Goal: Information Seeking & Learning: Learn about a topic

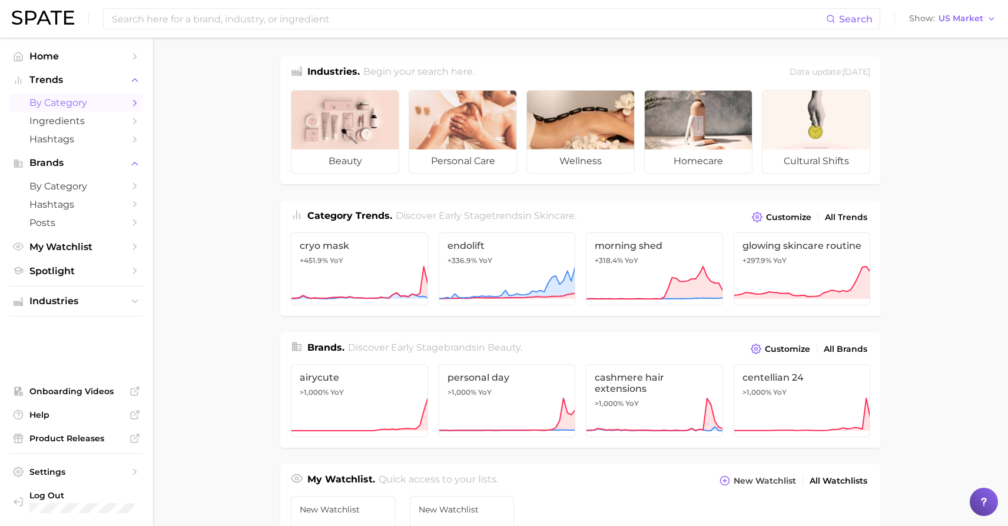
click at [59, 100] on span "by Category" at bounding box center [76, 102] width 94 height 11
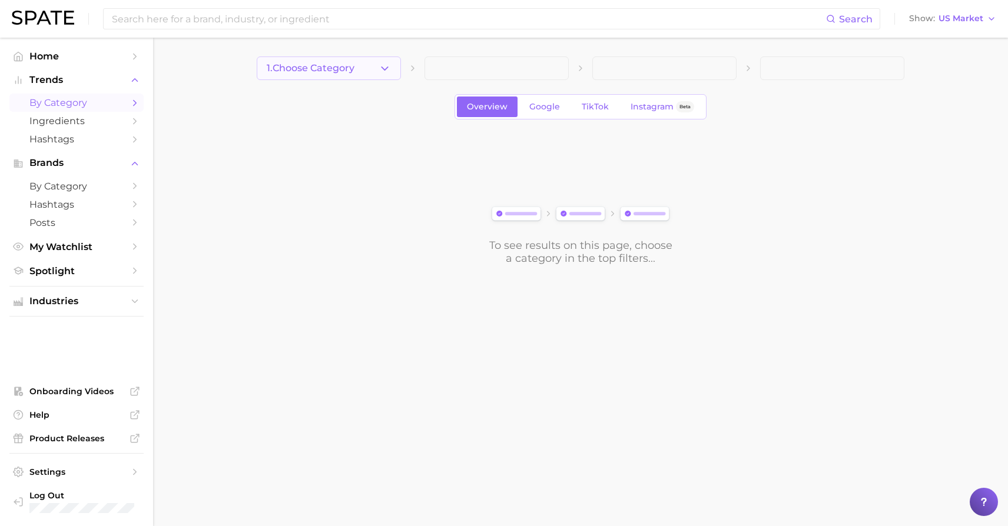
click at [332, 77] on button "1. Choose Category" at bounding box center [329, 69] width 144 height 24
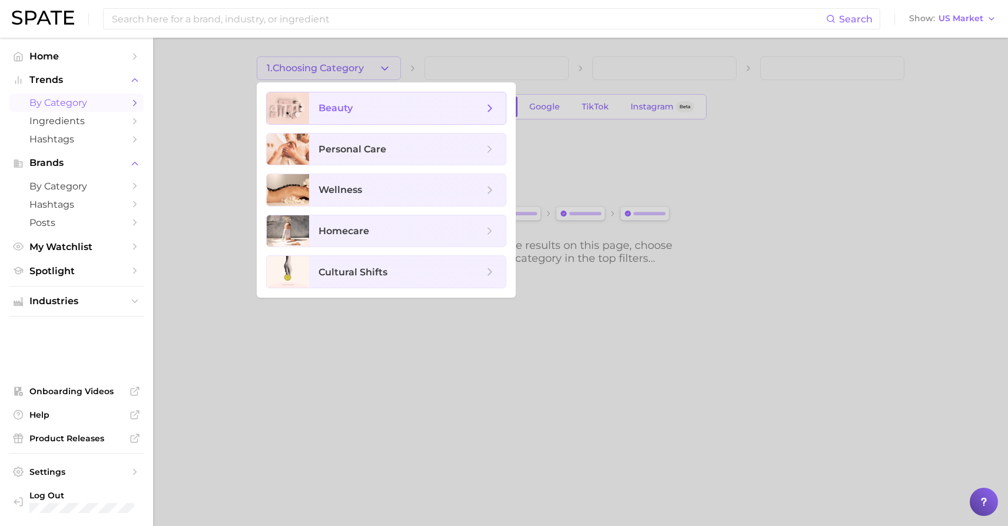
click at [332, 100] on span "beauty" at bounding box center [407, 108] width 197 height 32
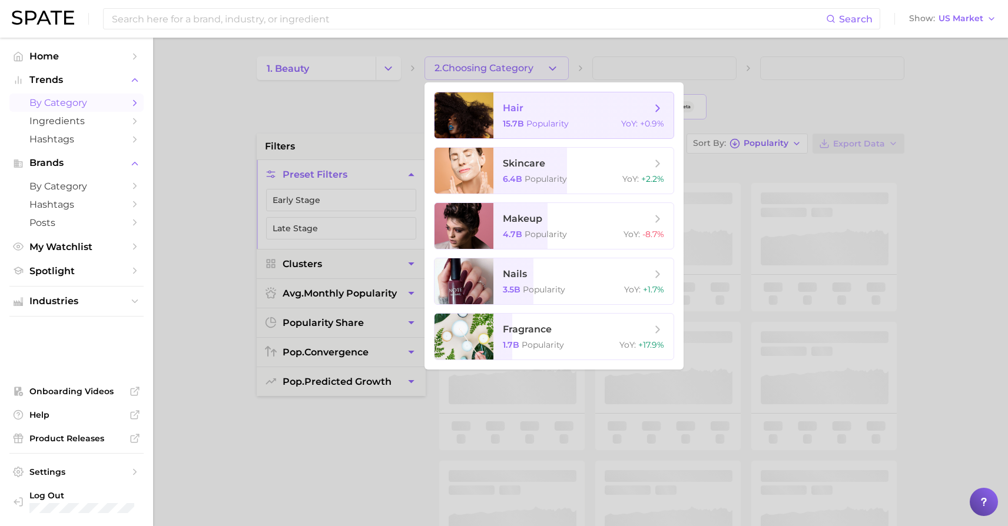
click at [462, 124] on div at bounding box center [463, 115] width 59 height 46
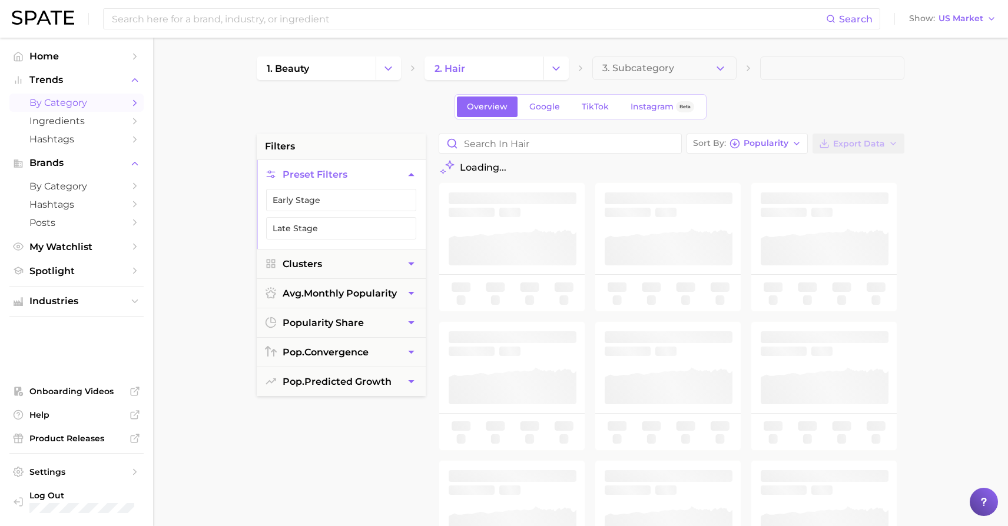
click at [600, 73] on button "3. Subcategory" at bounding box center [664, 69] width 144 height 24
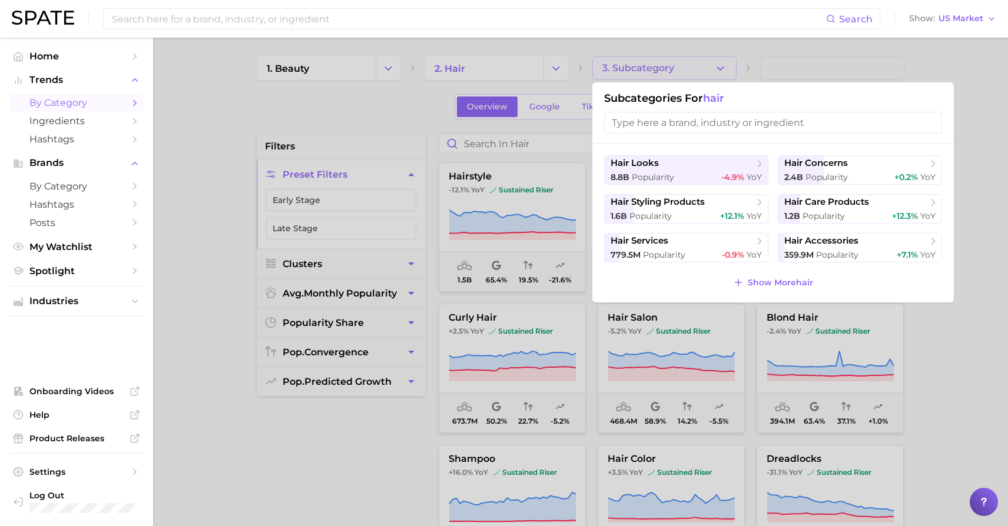
click at [600, 73] on div at bounding box center [504, 263] width 1008 height 526
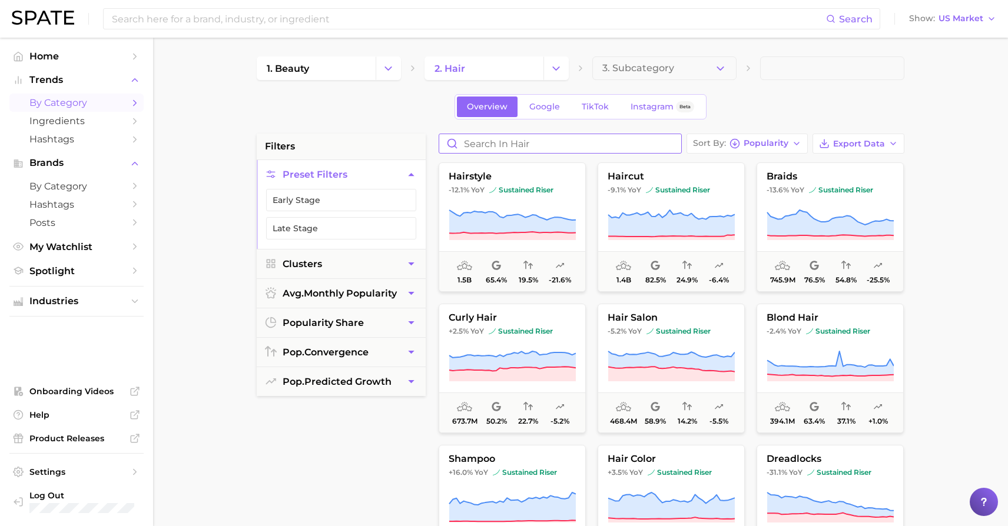
click at [555, 142] on input "Search in hair" at bounding box center [560, 143] width 242 height 19
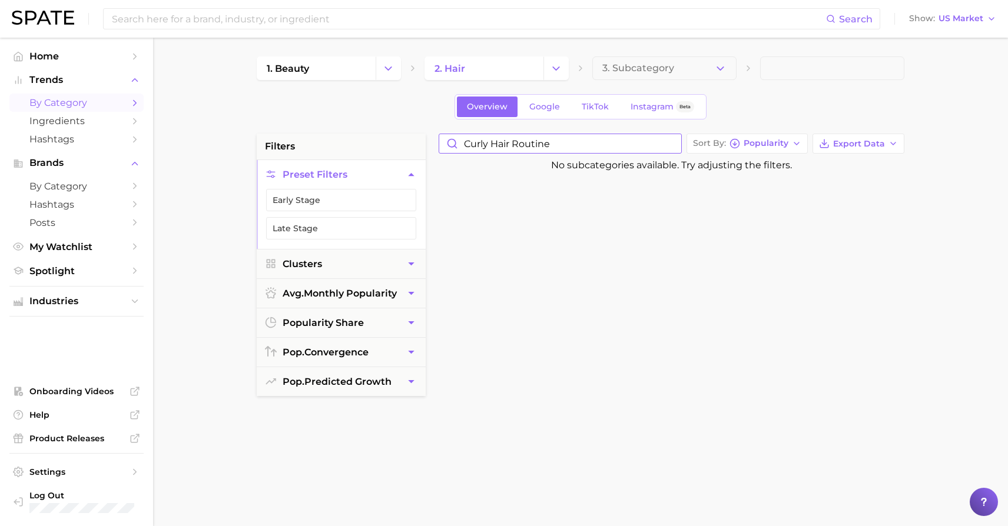
type input "curly hair routine"
drag, startPoint x: 592, startPoint y: 144, endPoint x: 437, endPoint y: 145, distance: 155.4
click at [437, 145] on div "curly hair routine Sort By Popularity Export Data No subcategories available. T…" at bounding box center [671, 432] width 477 height 597
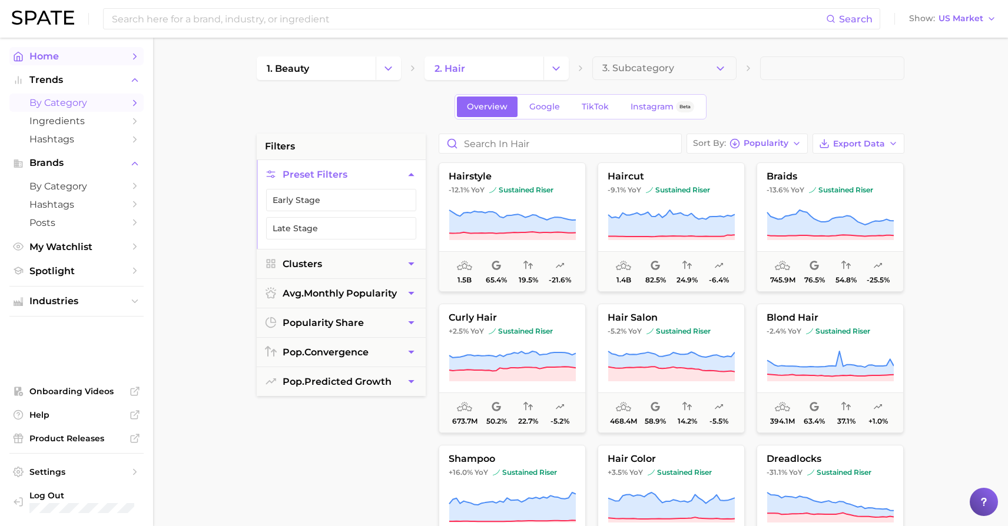
click at [67, 55] on span "Home" at bounding box center [76, 56] width 94 height 11
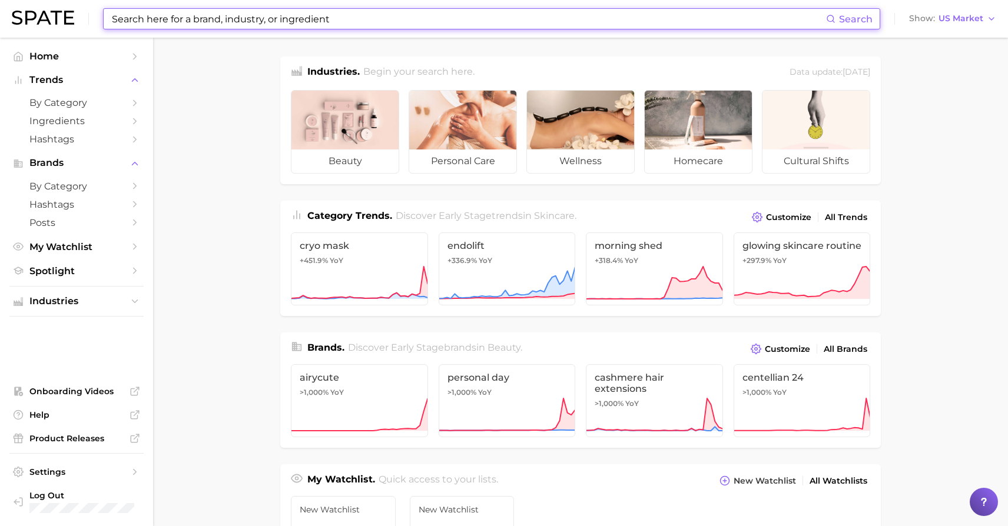
click at [333, 18] on input at bounding box center [468, 19] width 715 height 20
paste input "curly hair routine"
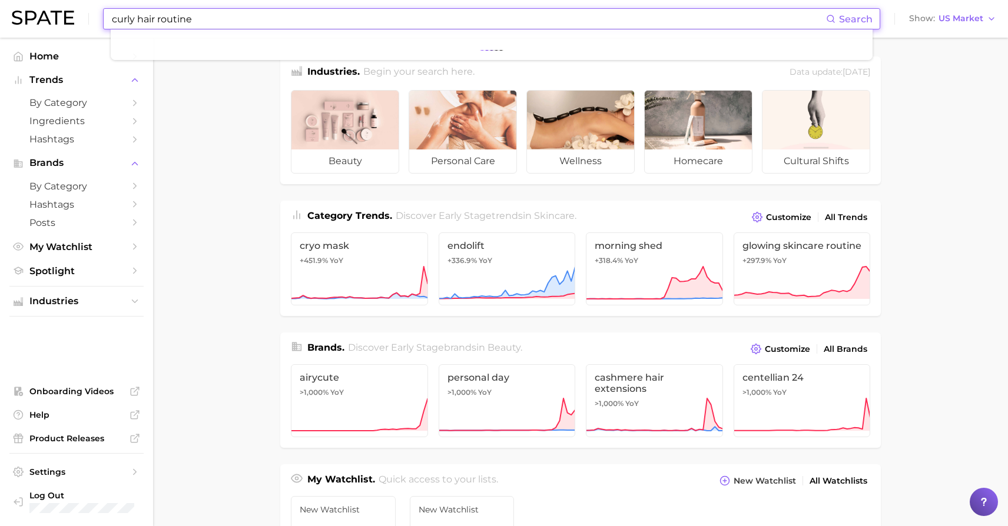
type input "curly hair routine"
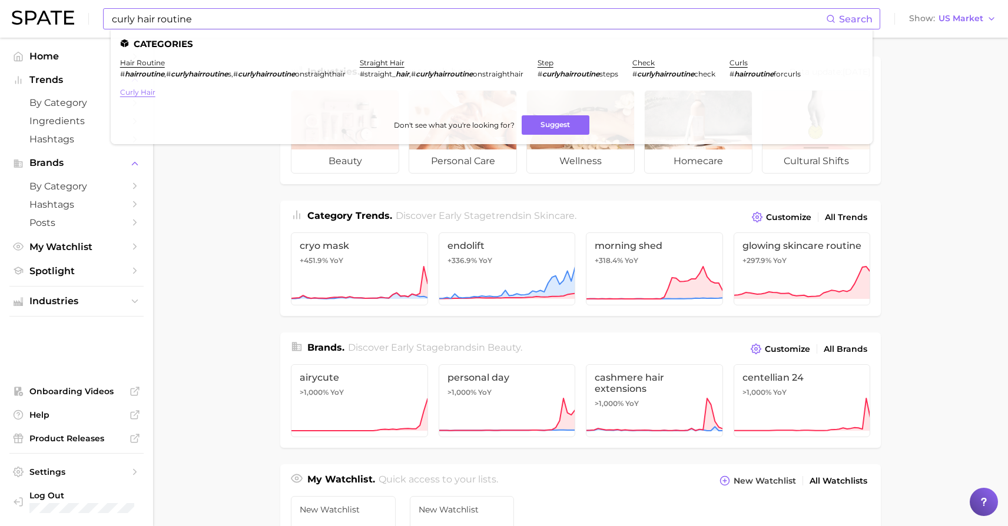
click at [146, 94] on link "curly hair" at bounding box center [137, 92] width 35 height 9
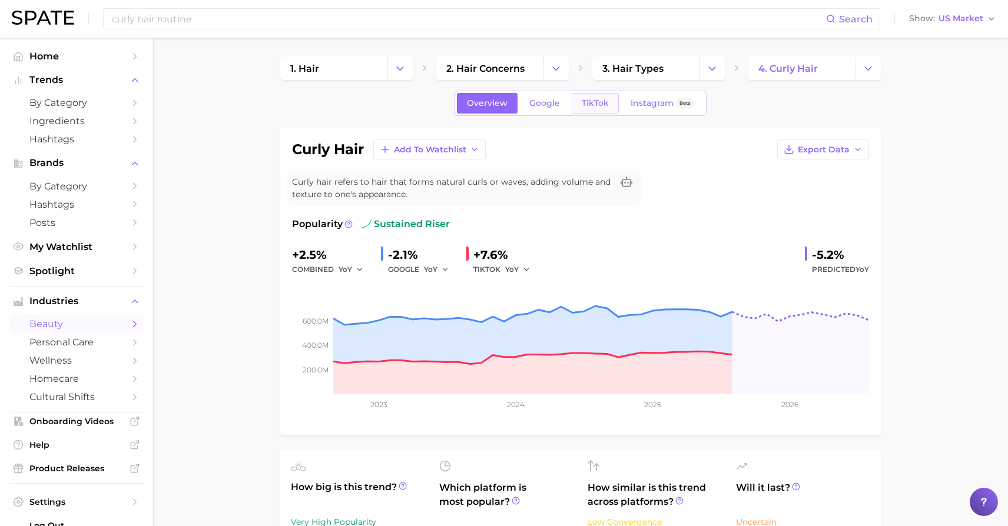
click at [579, 102] on link "TikTok" at bounding box center [595, 103] width 47 height 21
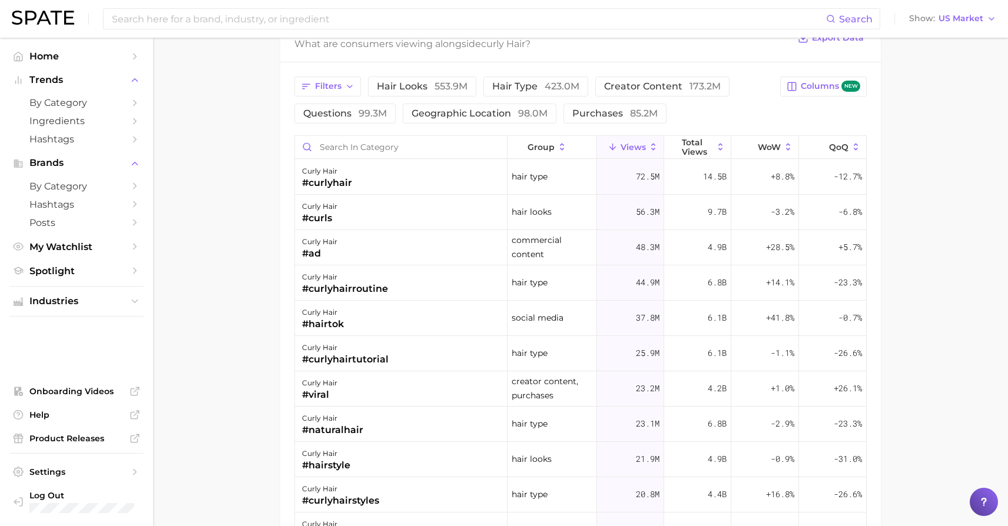
scroll to position [961, 0]
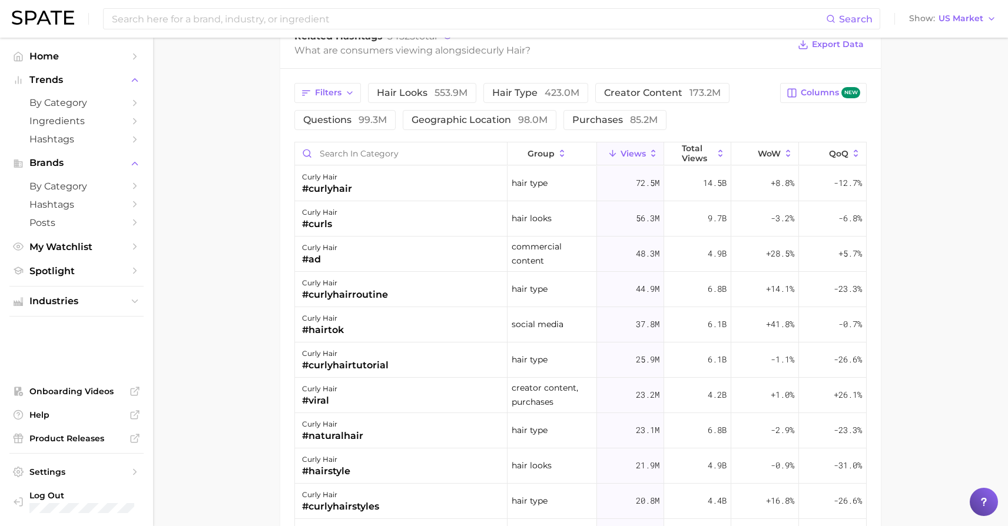
drag, startPoint x: 388, startPoint y: 293, endPoint x: 255, endPoint y: 294, distance: 132.5
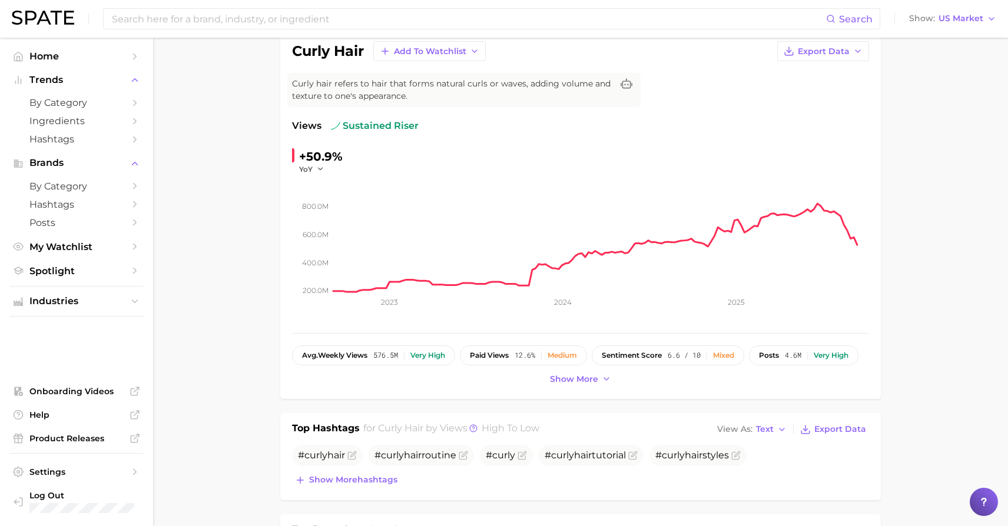
scroll to position [0, 0]
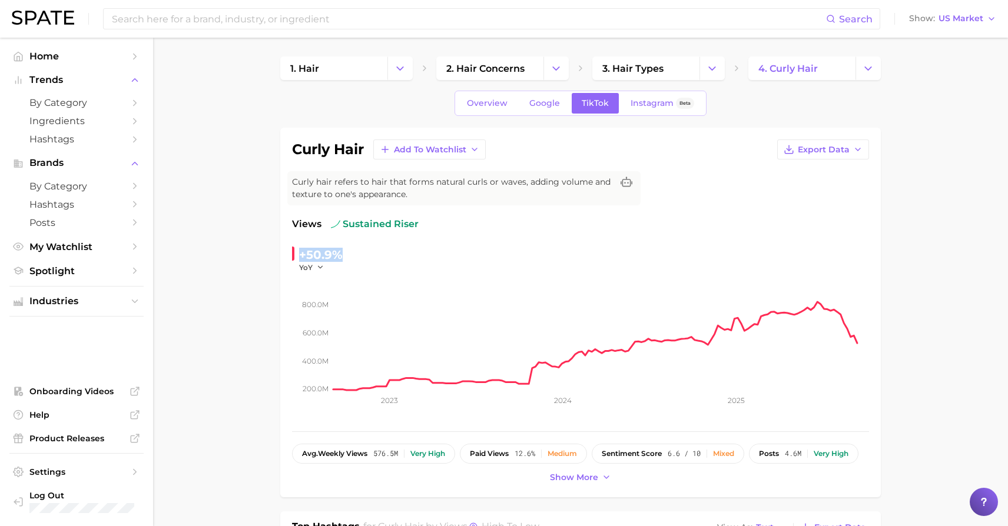
drag, startPoint x: 340, startPoint y: 256, endPoint x: 287, endPoint y: 256, distance: 53.6
click at [287, 256] on div "curly hair Add to Watchlist Export Data Curly hair refers to hair that forms na…" at bounding box center [580, 313] width 600 height 370
click at [501, 101] on span "Overview" at bounding box center [487, 103] width 41 height 10
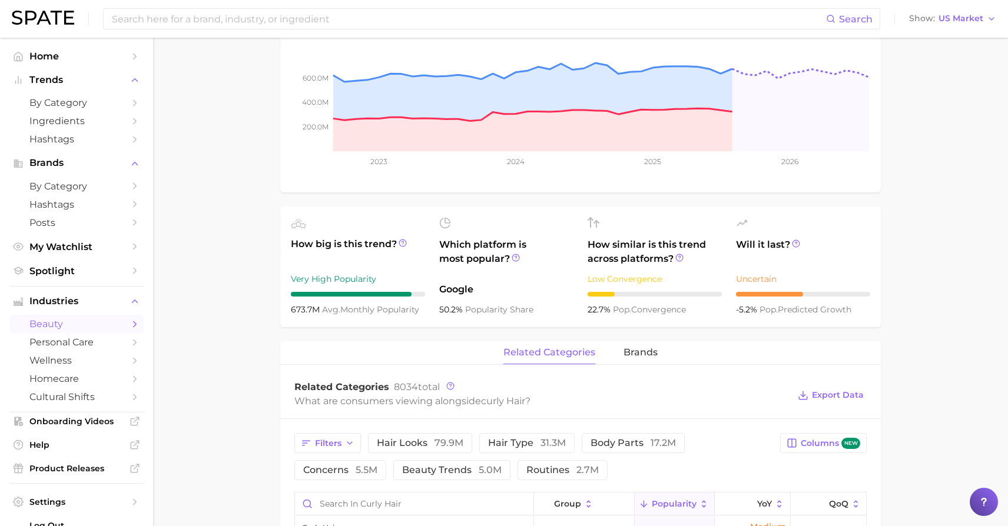
scroll to position [253, 0]
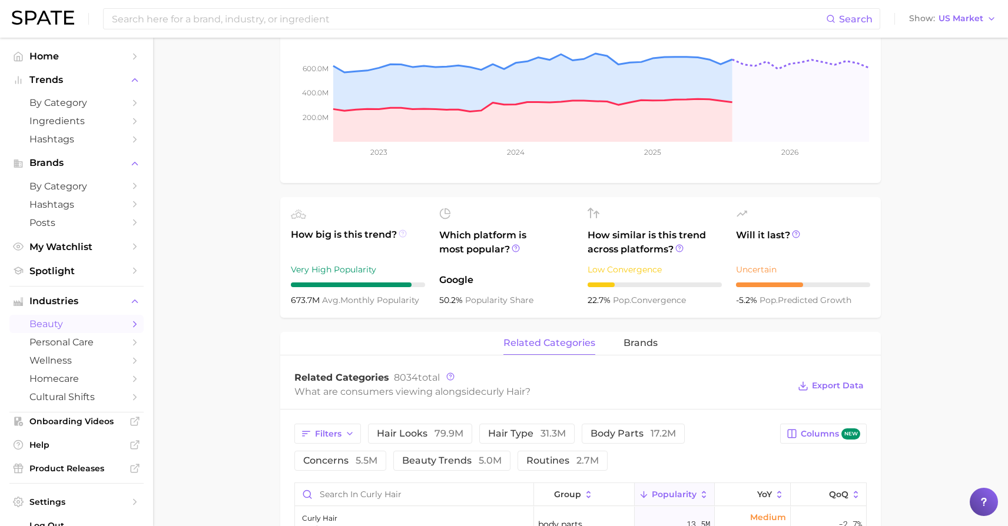
click at [401, 235] on icon at bounding box center [403, 234] width 8 height 8
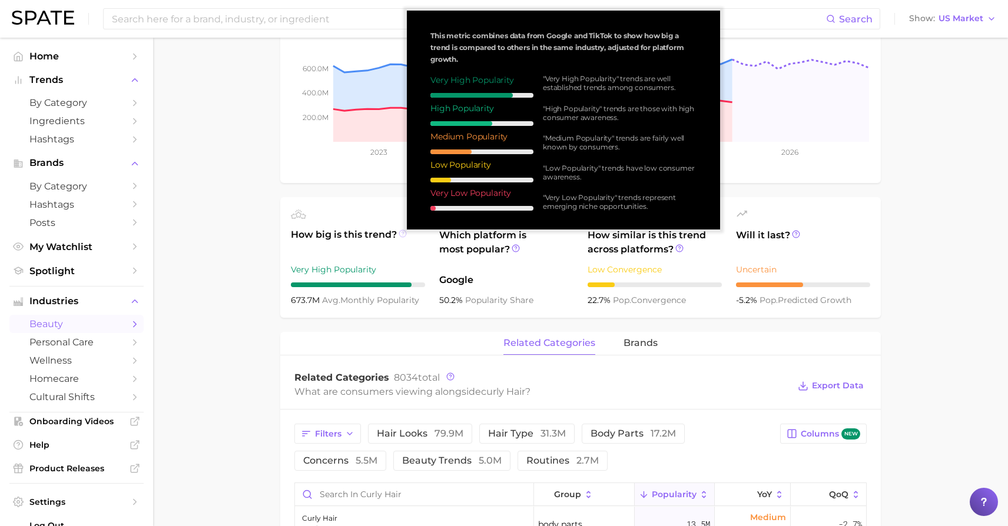
click at [401, 235] on icon at bounding box center [403, 234] width 8 height 8
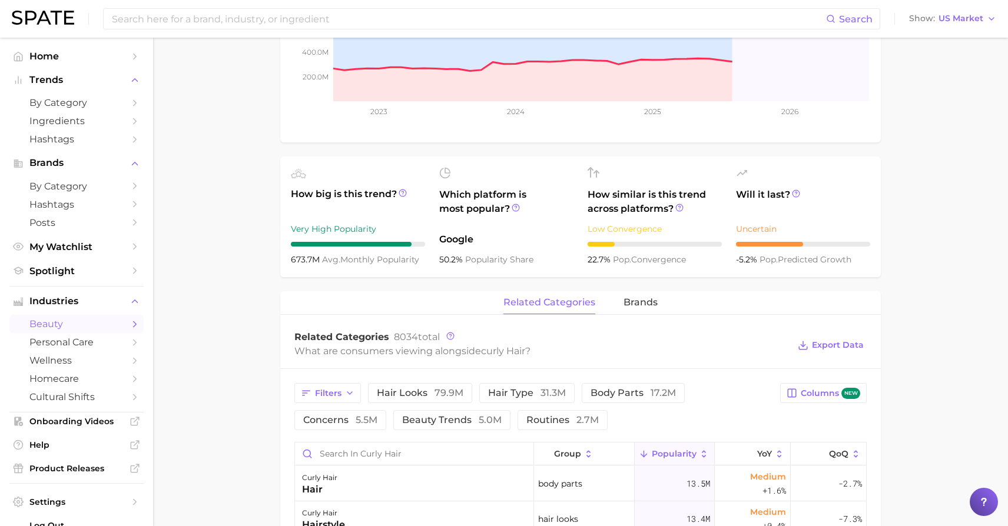
scroll to position [442, 0]
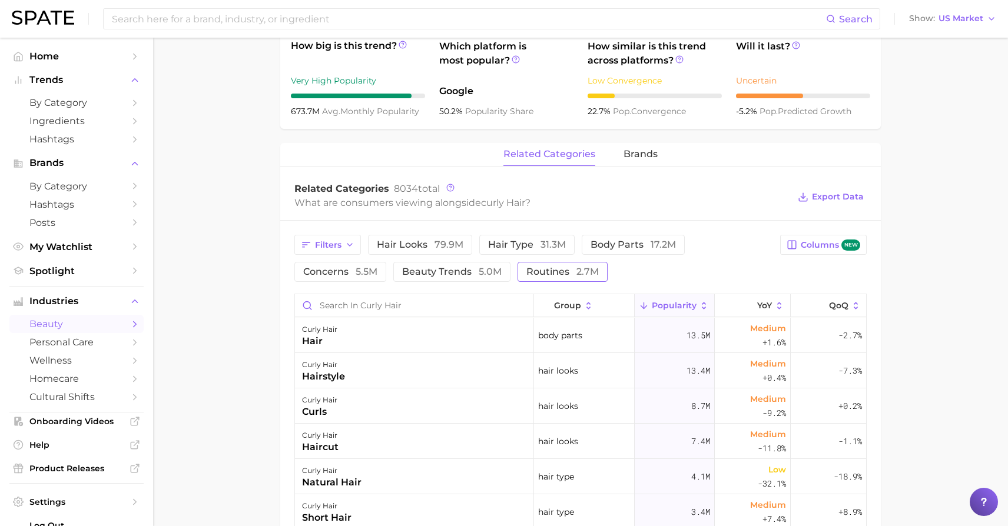
click at [543, 278] on button "routines 2.7m" at bounding box center [562, 272] width 90 height 20
click at [539, 273] on span "routines 2.7m" at bounding box center [562, 271] width 72 height 9
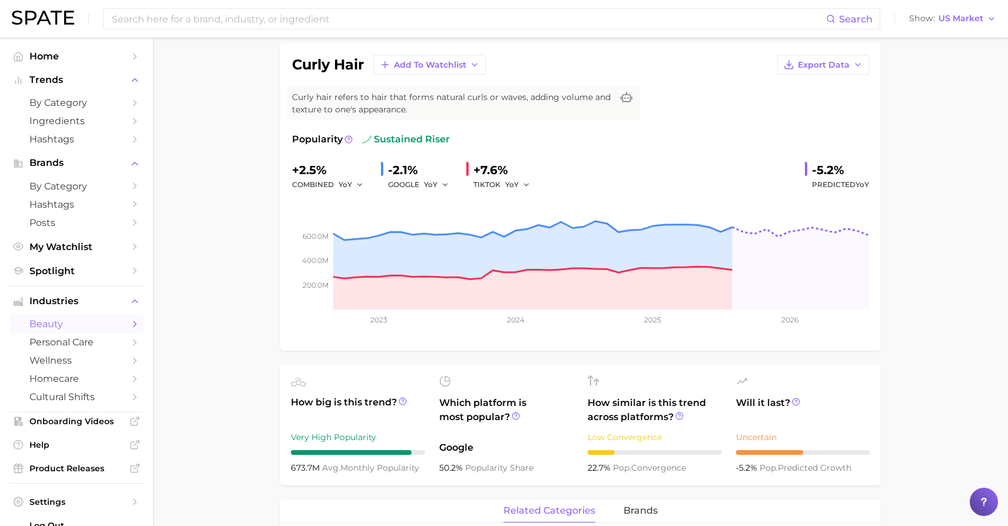
scroll to position [0, 0]
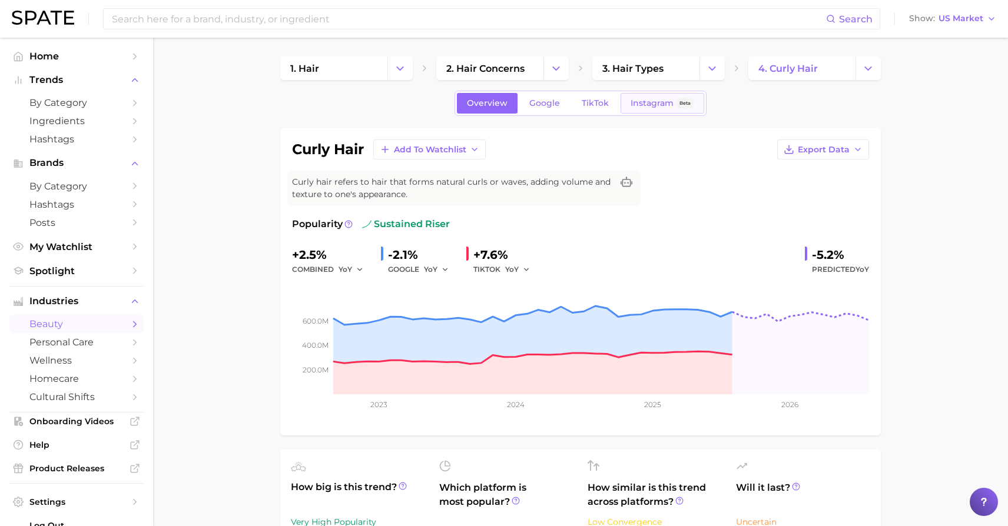
click at [643, 105] on span "Instagram" at bounding box center [651, 103] width 43 height 10
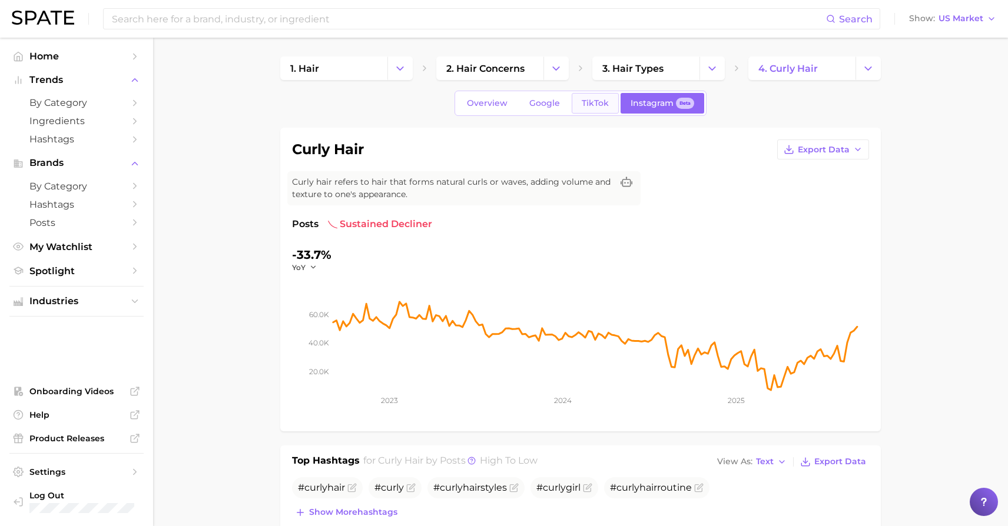
click at [580, 98] on link "TikTok" at bounding box center [595, 103] width 47 height 21
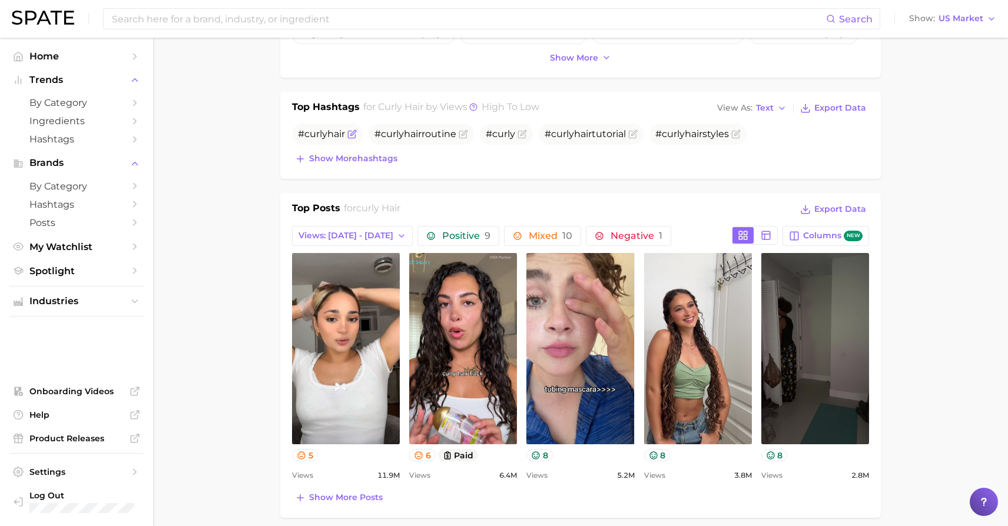
scroll to position [420, 0]
click at [303, 131] on span "# curly hair" at bounding box center [321, 133] width 47 height 11
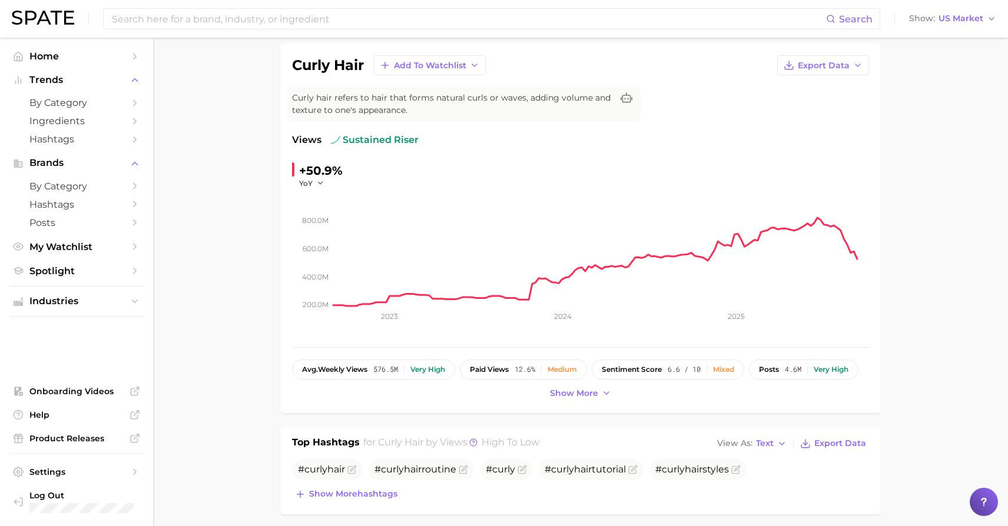
scroll to position [0, 0]
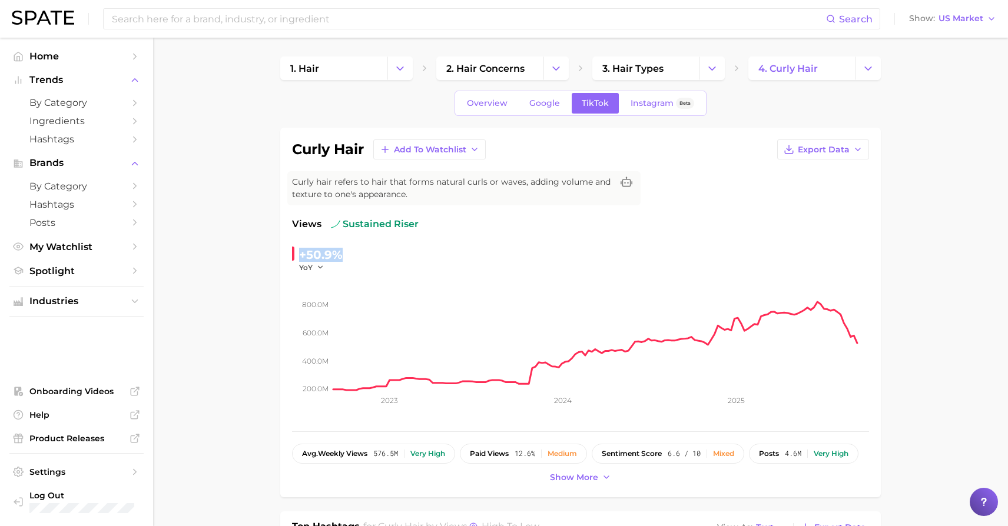
drag, startPoint x: 340, startPoint y: 253, endPoint x: 300, endPoint y: 253, distance: 40.6
click at [300, 253] on div "+50.9%" at bounding box center [321, 254] width 44 height 19
click at [493, 104] on span "Overview" at bounding box center [487, 103] width 41 height 10
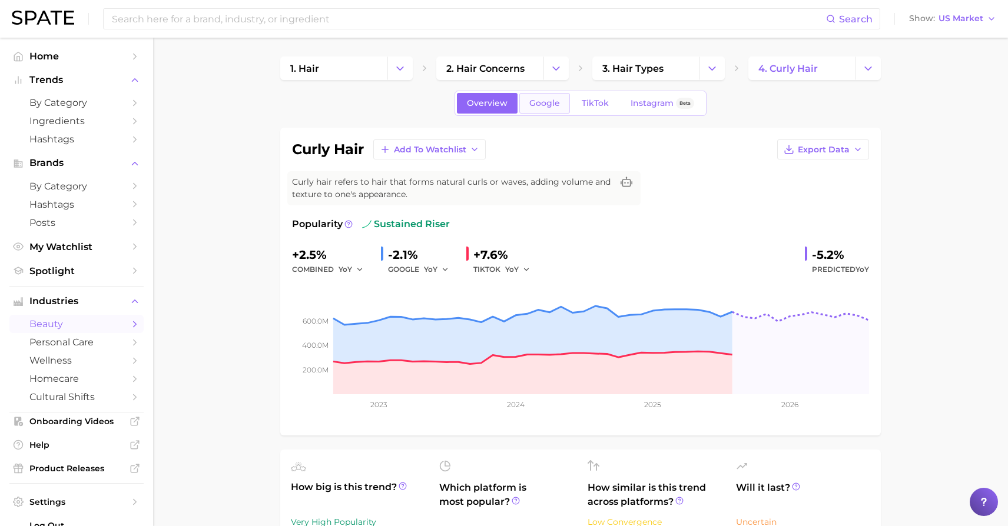
click at [546, 104] on span "Google" at bounding box center [544, 103] width 31 height 10
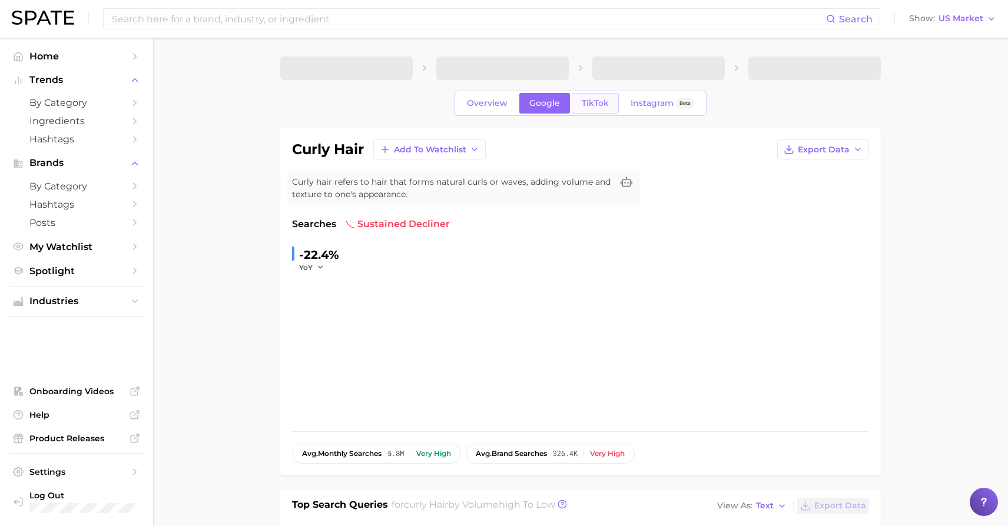
click at [591, 105] on span "TikTok" at bounding box center [595, 103] width 27 height 10
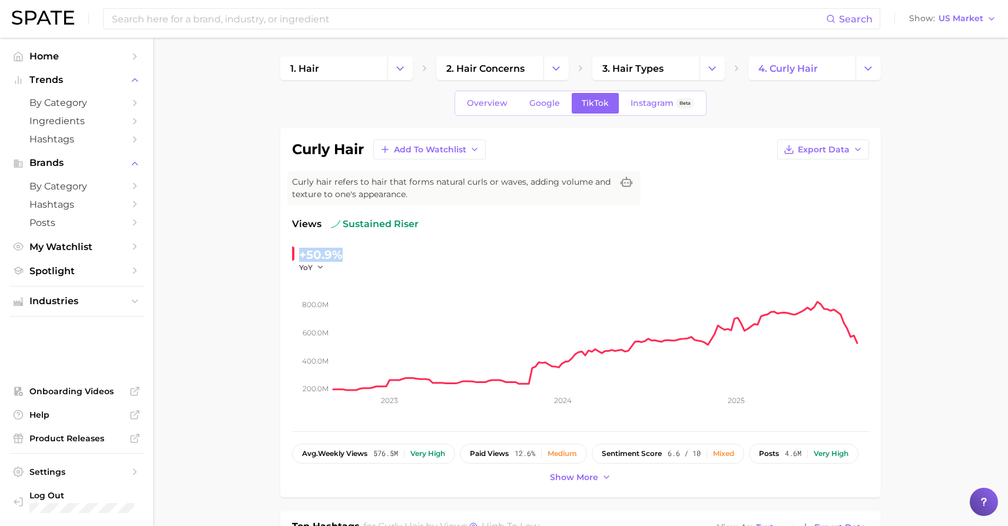
drag, startPoint x: 341, startPoint y: 254, endPoint x: 301, endPoint y: 253, distance: 40.6
click at [301, 253] on div "+50.9%" at bounding box center [321, 254] width 44 height 19
copy div "+50.9%"
